Goal: Transaction & Acquisition: Purchase product/service

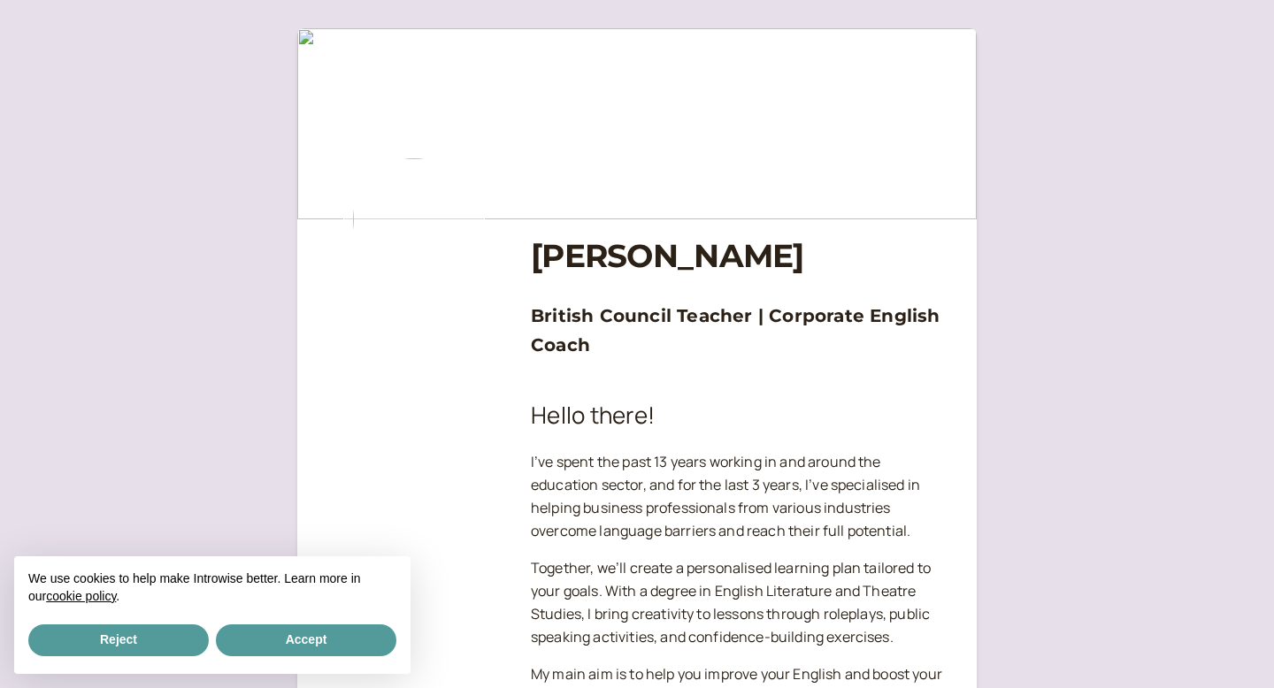
scroll to position [736, 0]
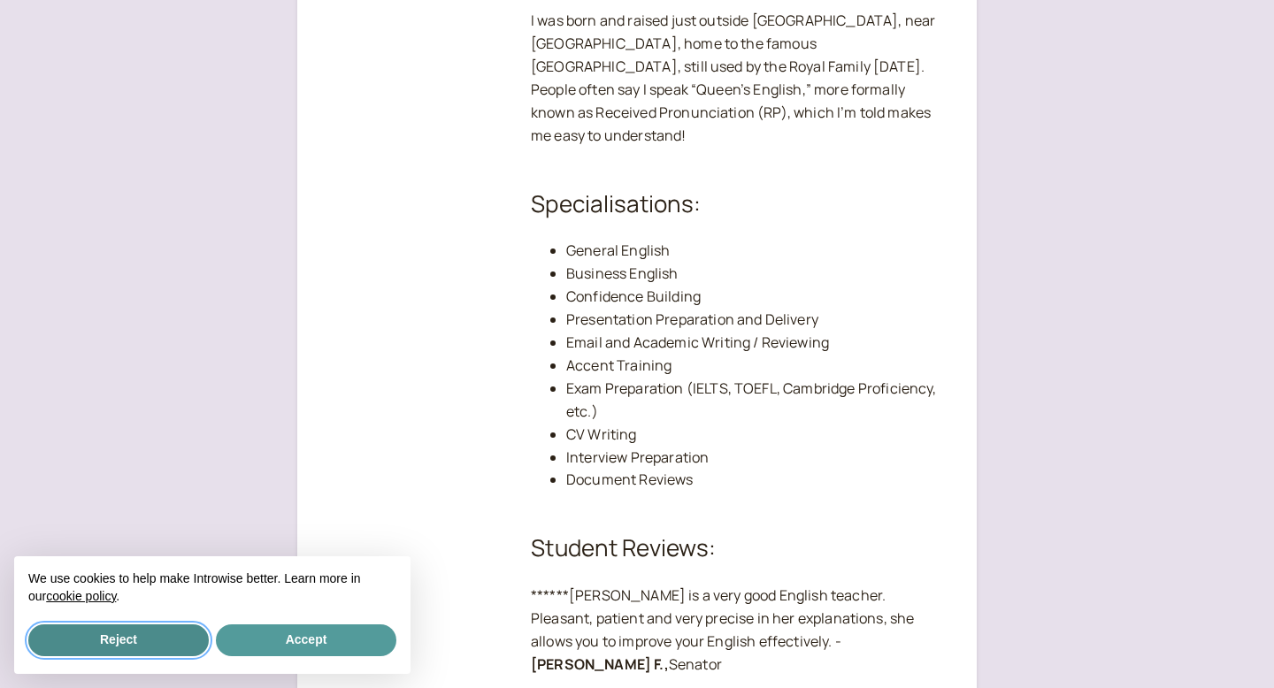
click at [152, 645] on button "Reject" at bounding box center [118, 641] width 180 height 32
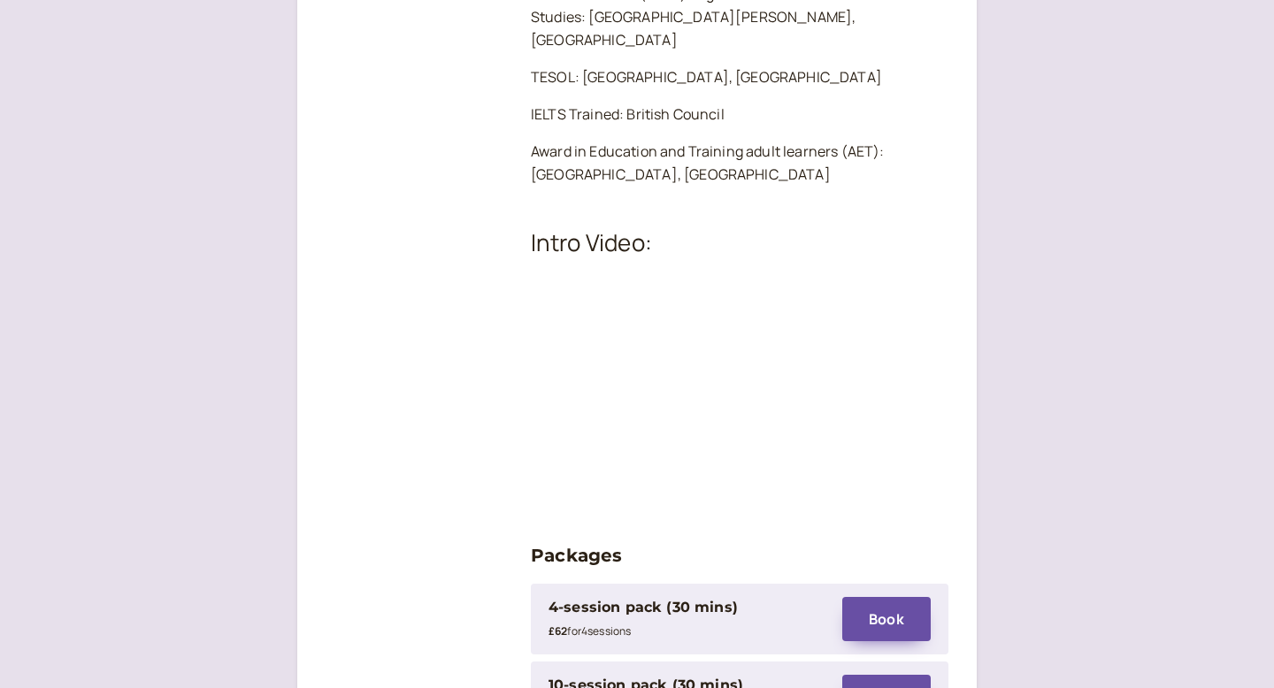
scroll to position [2120, 0]
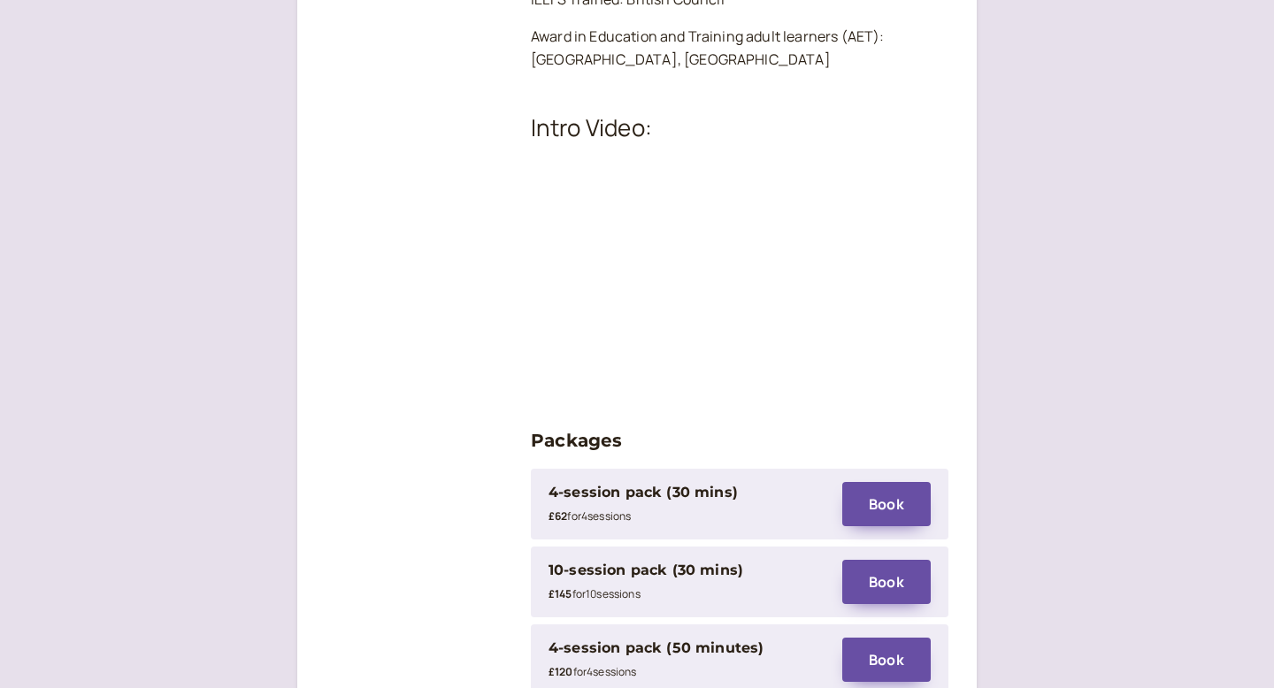
click at [627, 481] on div "4-session pack (30 mins)" at bounding box center [643, 492] width 189 height 23
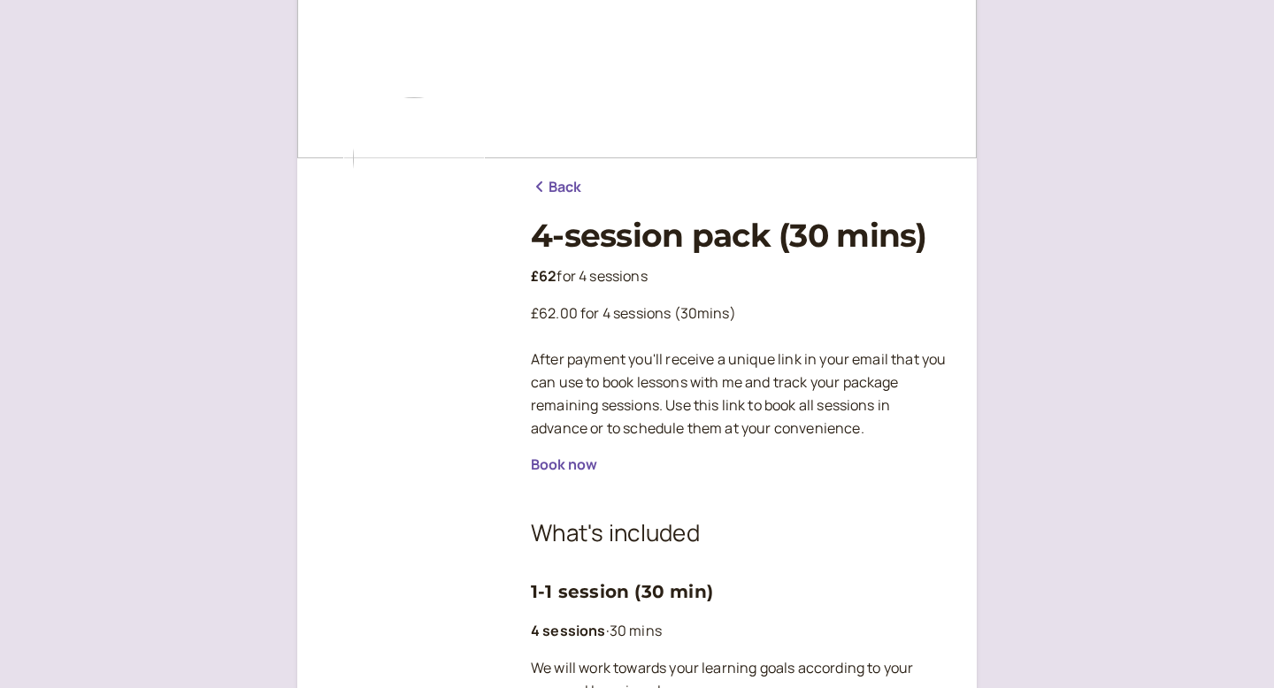
scroll to position [491, 0]
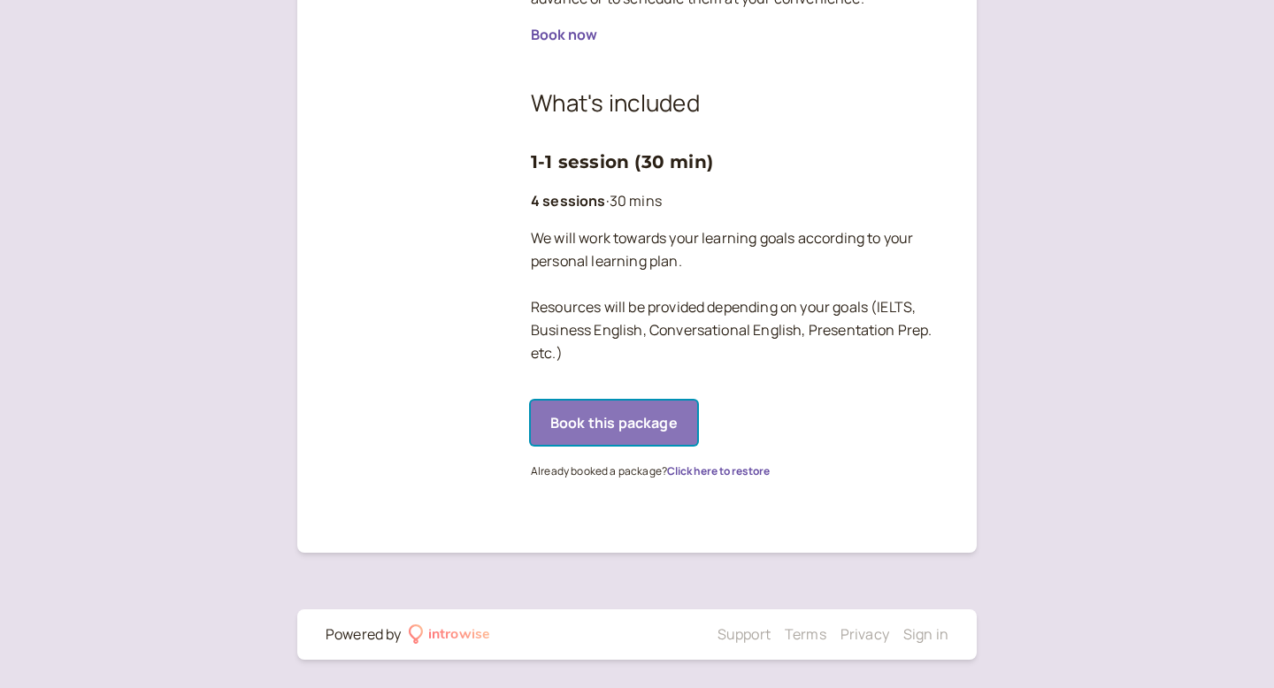
click at [595, 423] on button "Book this package" at bounding box center [614, 423] width 166 height 44
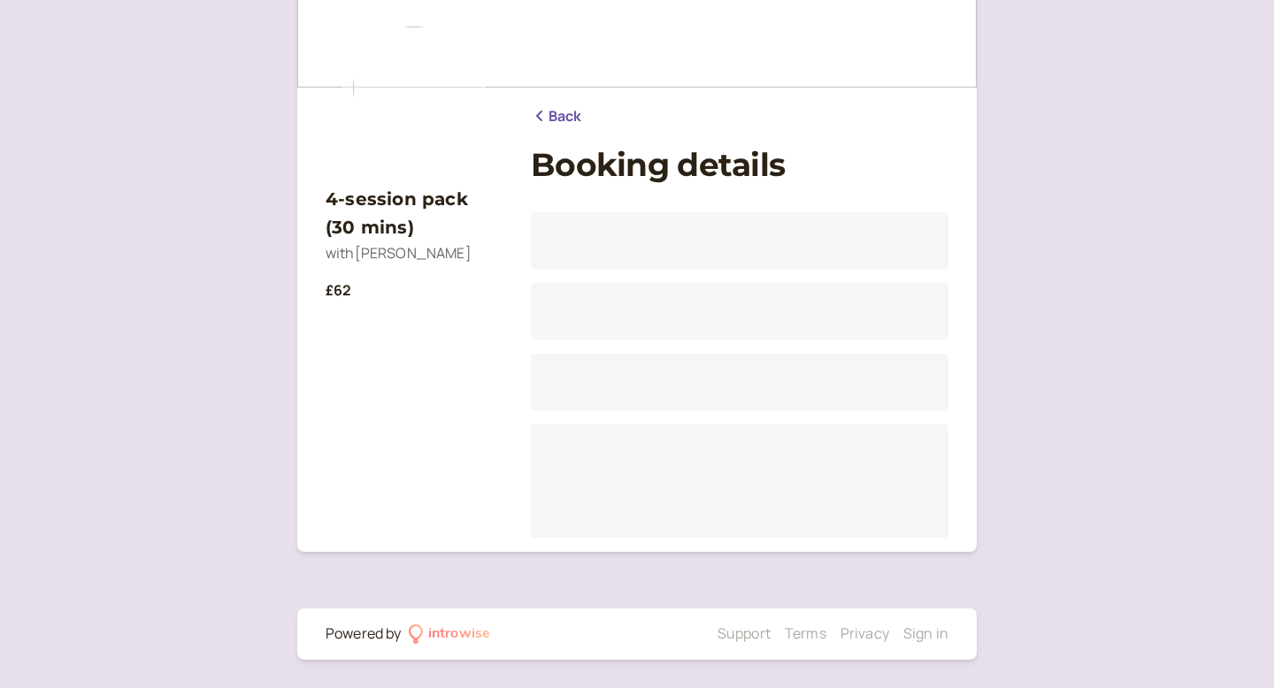
scroll to position [132, 0]
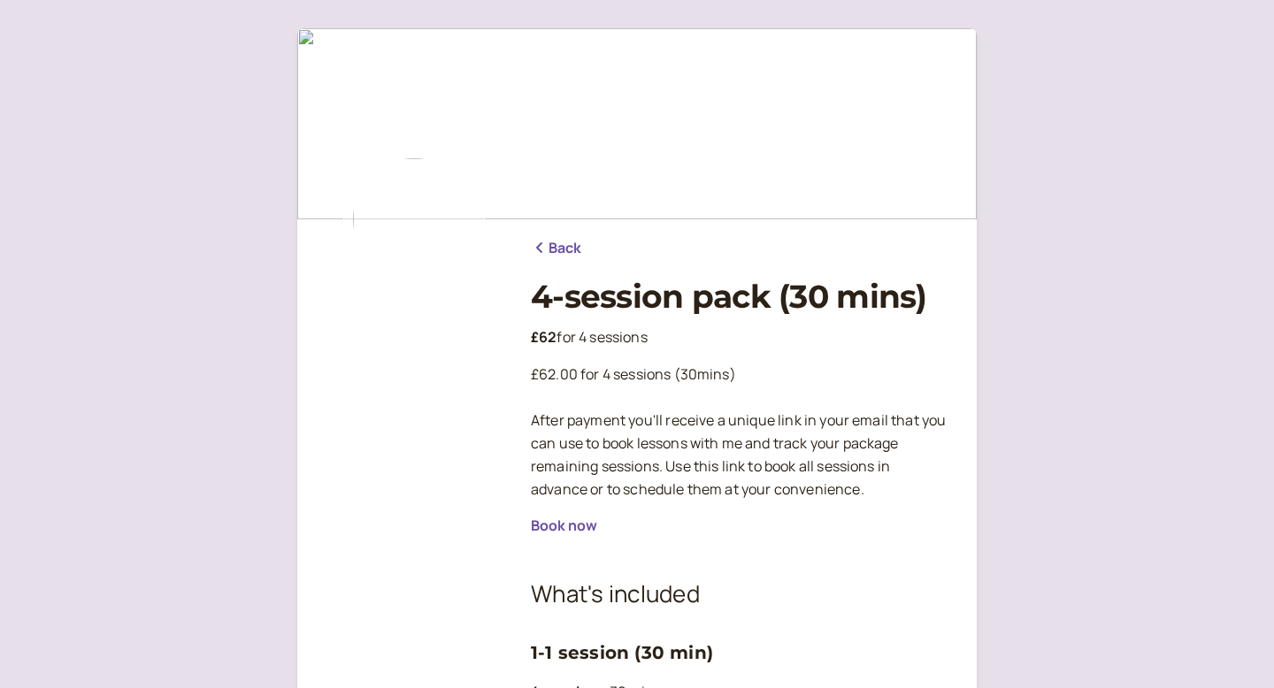
click at [543, 249] on icon at bounding box center [540, 248] width 18 height 14
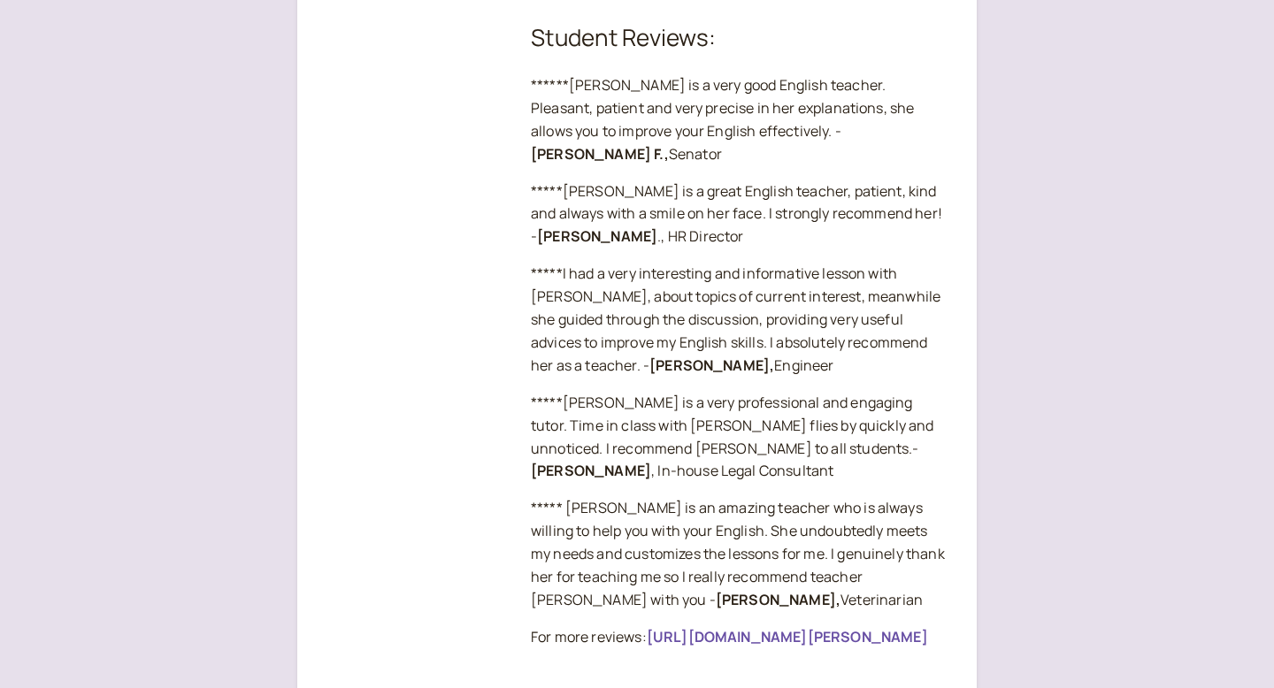
scroll to position [1123, 0]
